Goal: Transaction & Acquisition: Download file/media

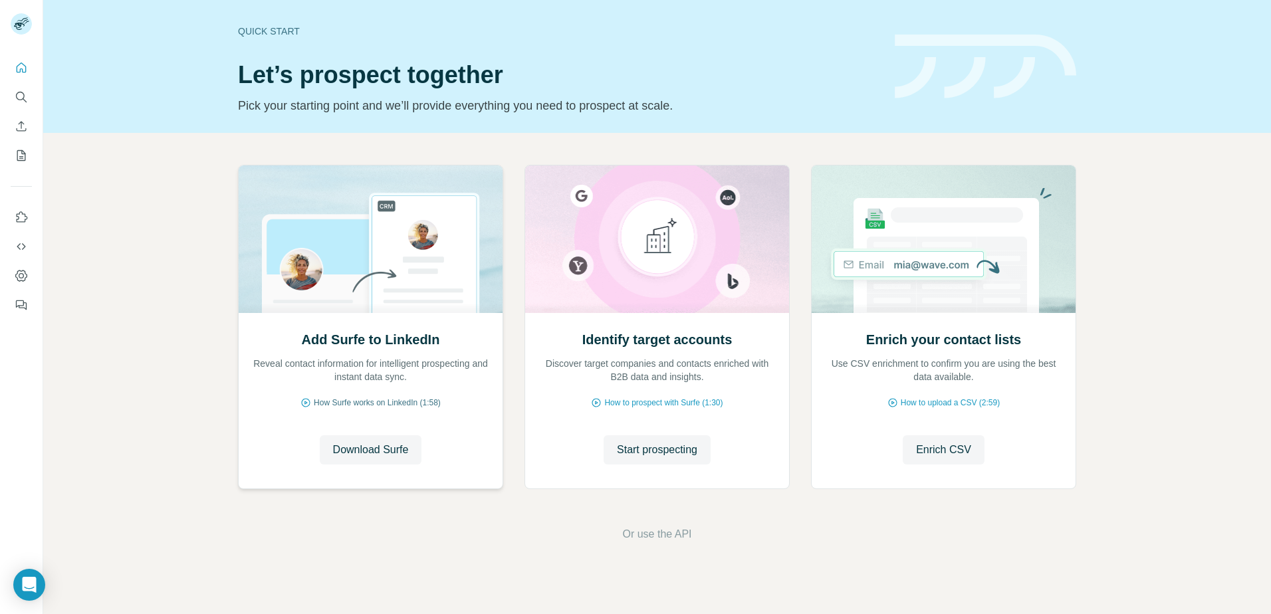
click at [362, 405] on span "How Surfe works on LinkedIn (1:58)" at bounding box center [377, 403] width 127 height 12
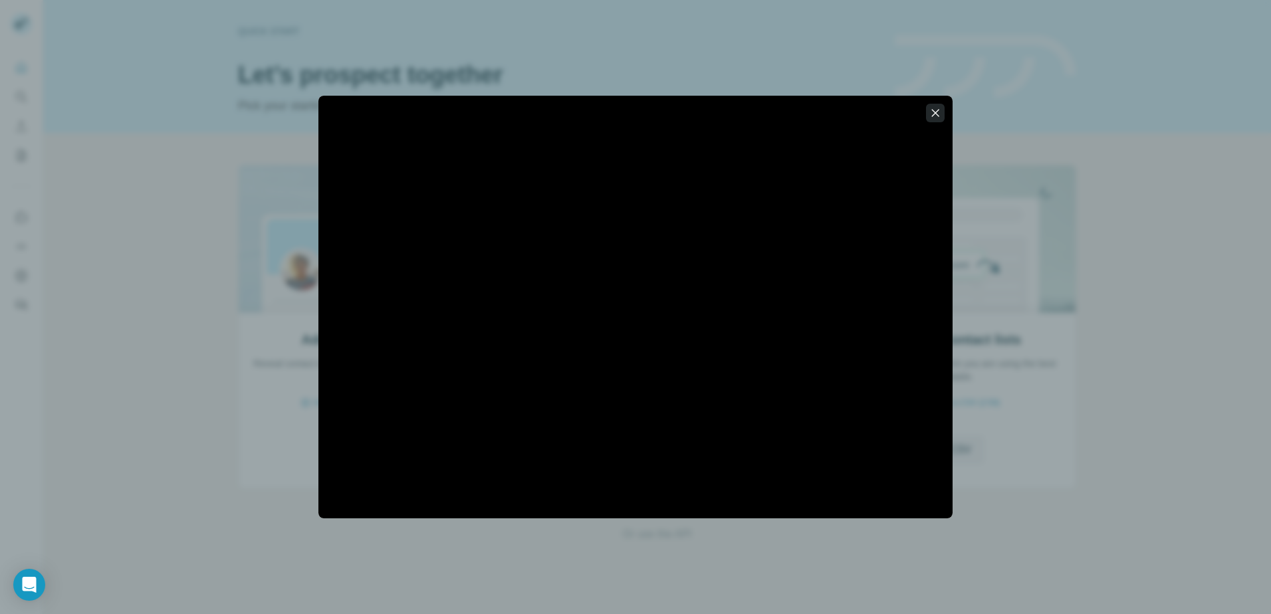
click at [939, 111] on icon "button" at bounding box center [934, 112] width 13 height 13
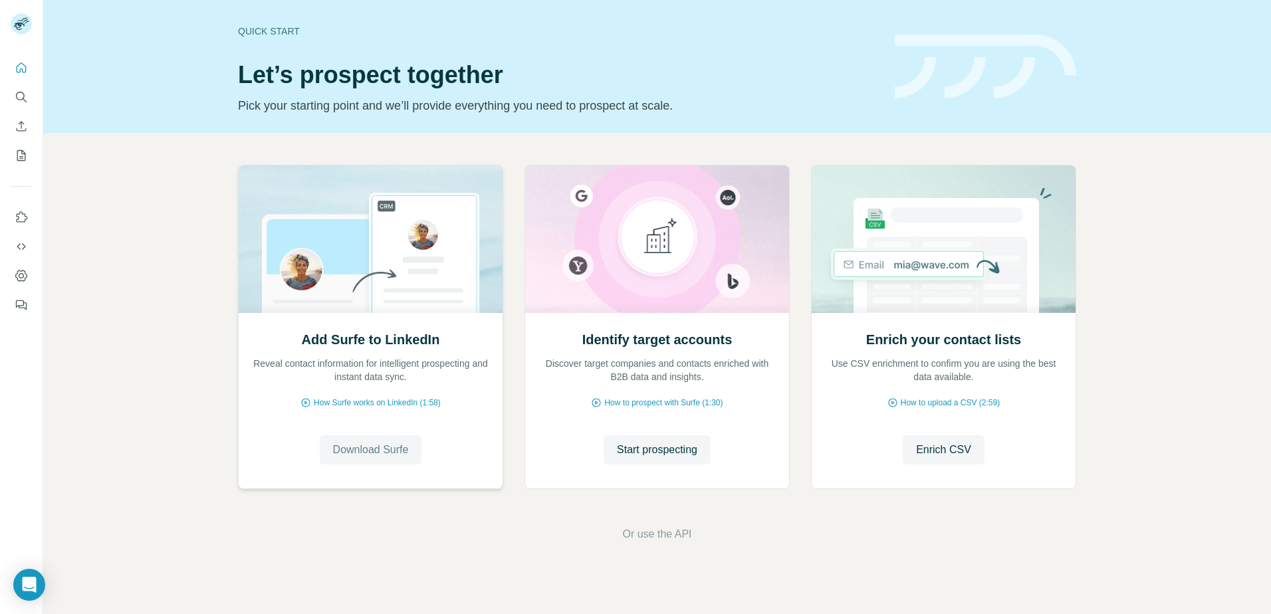
click at [398, 455] on span "Download Surfe" at bounding box center [371, 450] width 76 height 16
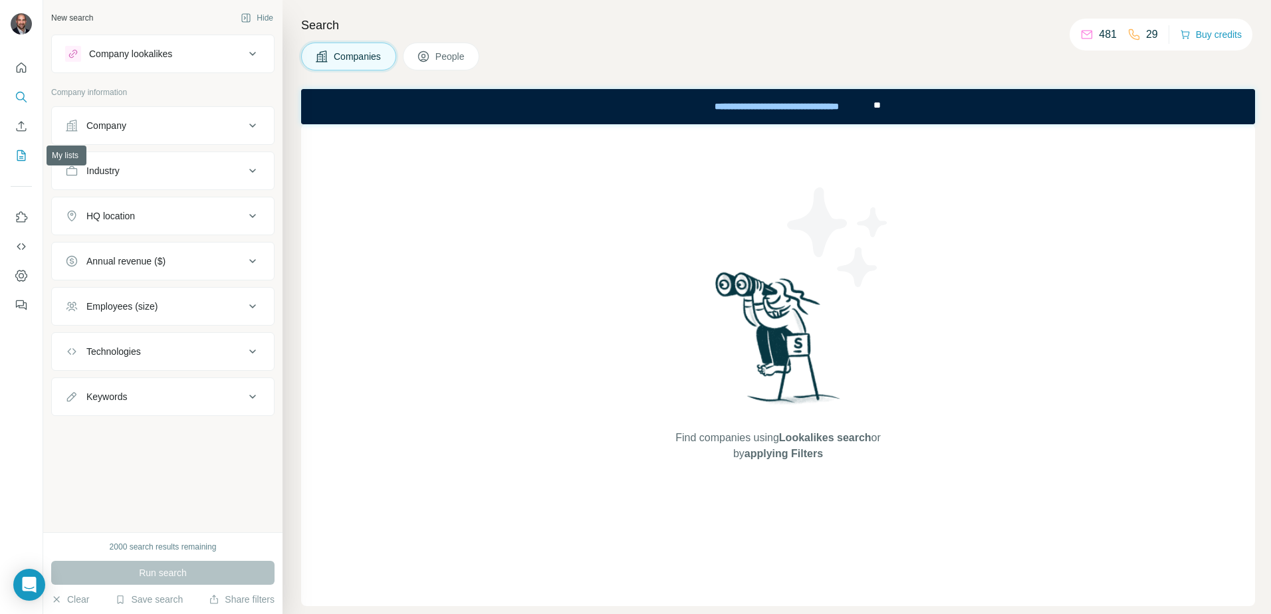
click at [22, 158] on icon "My lists" at bounding box center [22, 154] width 7 height 9
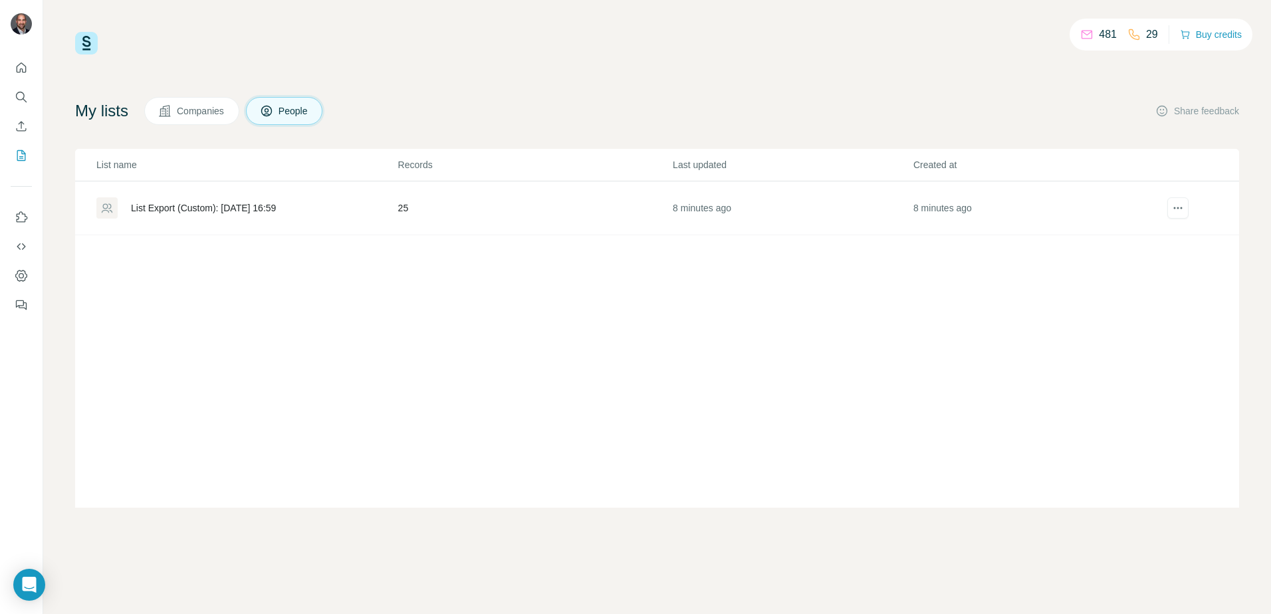
click at [195, 111] on span "Companies" at bounding box center [201, 110] width 49 height 13
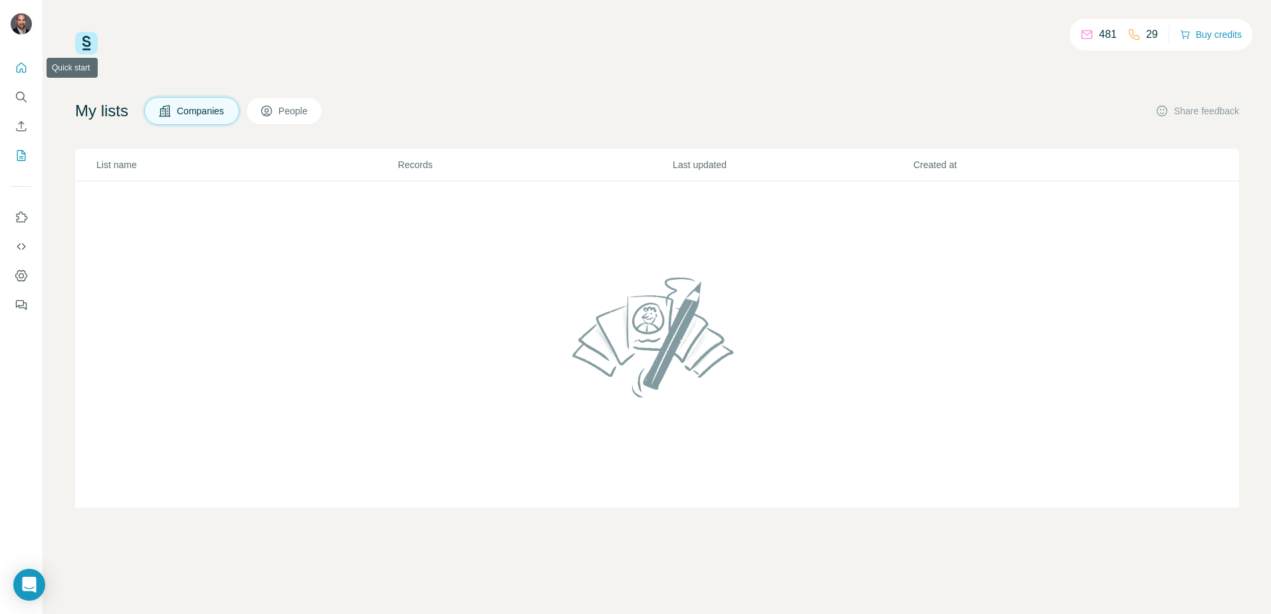
click at [24, 68] on icon "Quick start" at bounding box center [21, 67] width 13 height 13
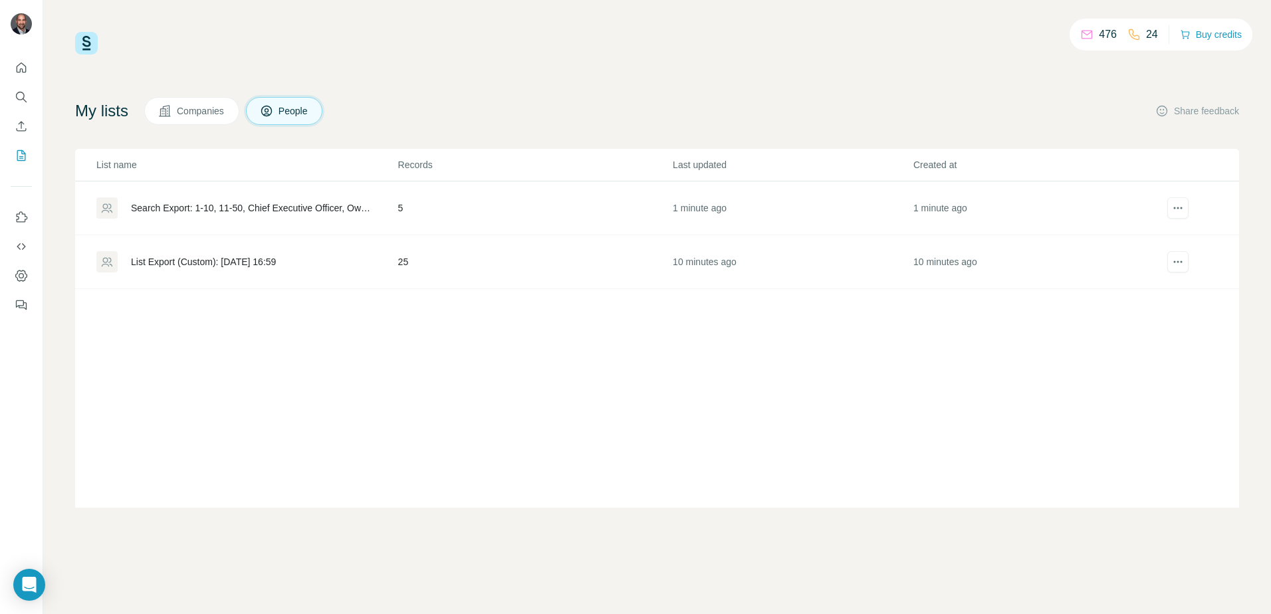
click at [263, 259] on div "List Export (Custom): [DATE] 16:59" at bounding box center [203, 261] width 145 height 13
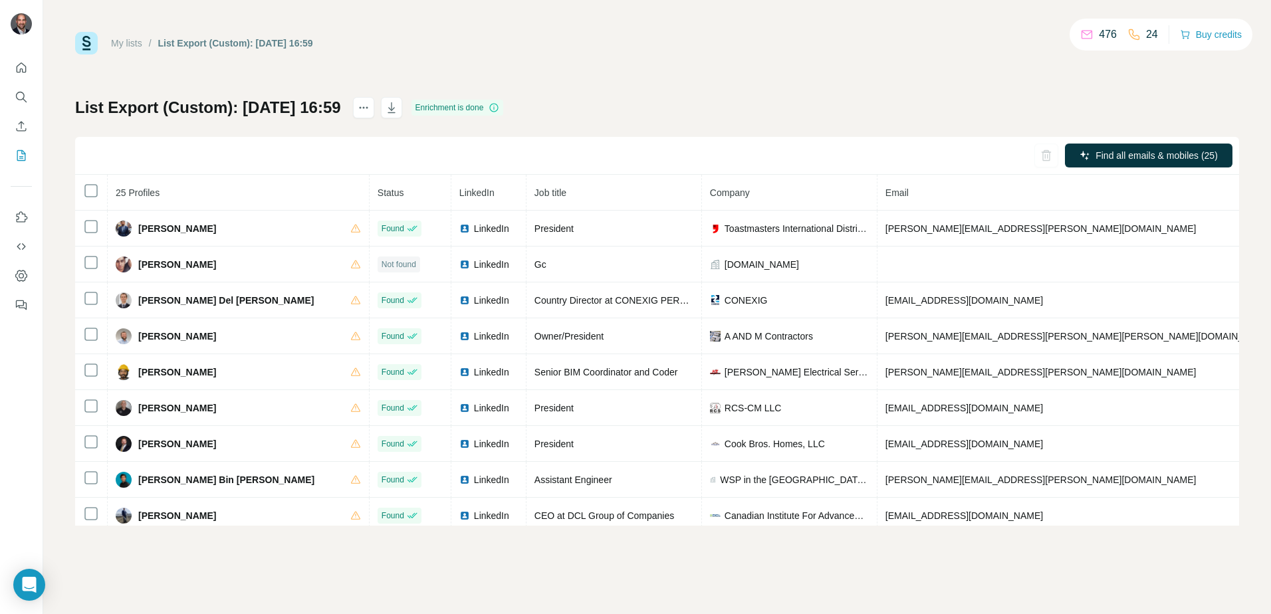
click at [633, 88] on div "My lists / List Export (Custom): 22/09/2025 16:59 476 24 Buy credits List Expor…" at bounding box center [657, 279] width 1164 height 494
click at [395, 104] on icon "button" at bounding box center [390, 107] width 7 height 11
click at [665, 68] on div "My lists / List Export (Custom): 22/09/2025 16:59 476 24 Buy credits List Expor…" at bounding box center [657, 279] width 1164 height 494
